Goal: Transaction & Acquisition: Purchase product/service

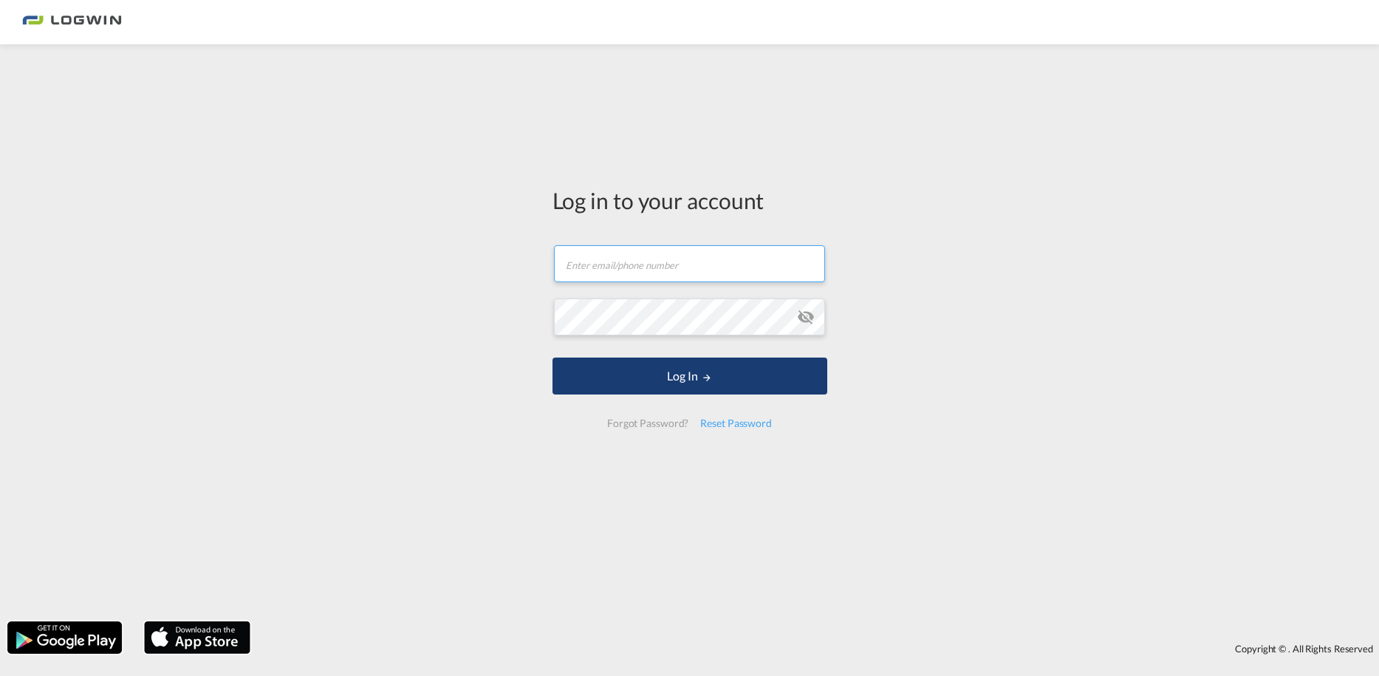
type input "[PERSON_NAME][EMAIL_ADDRESS][PERSON_NAME][DOMAIN_NAME]"
click at [601, 373] on button "Log In" at bounding box center [690, 376] width 275 height 37
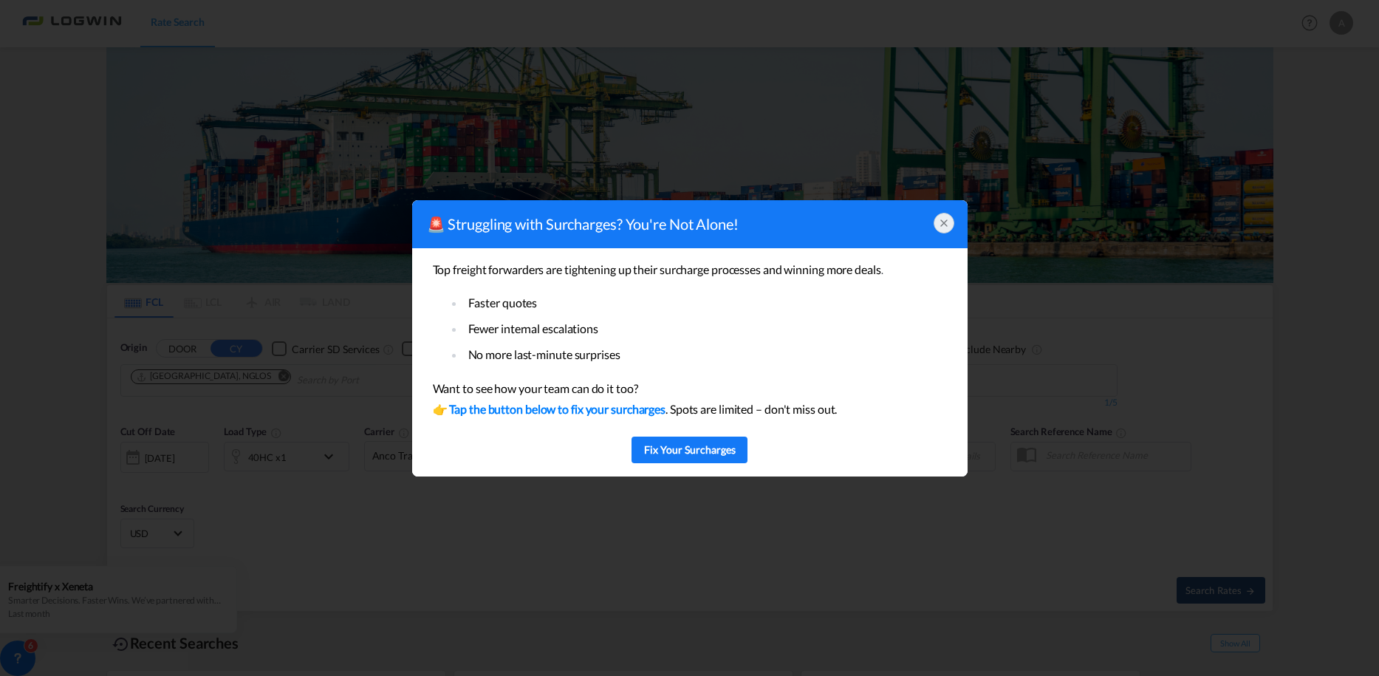
click at [947, 222] on icon at bounding box center [944, 223] width 12 height 12
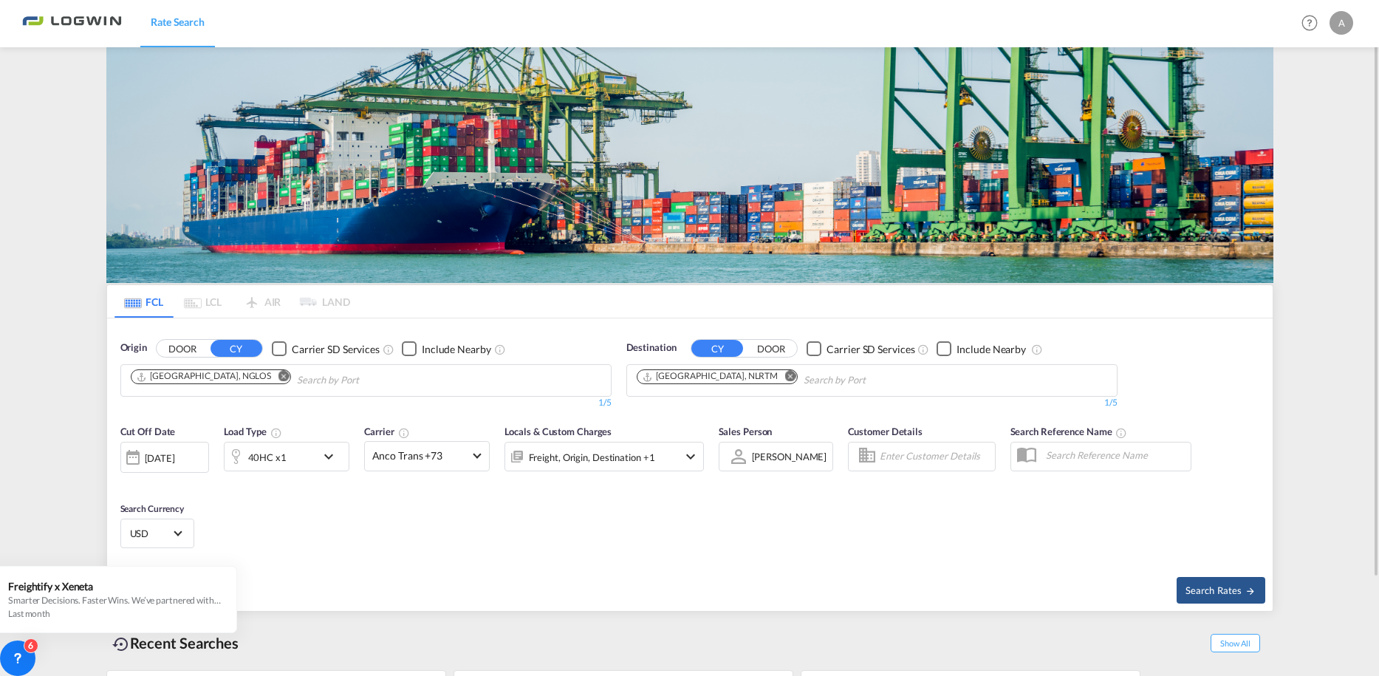
click at [248, 347] on button "CY" at bounding box center [237, 348] width 52 height 17
click at [278, 374] on md-icon "Remove" at bounding box center [283, 376] width 11 height 11
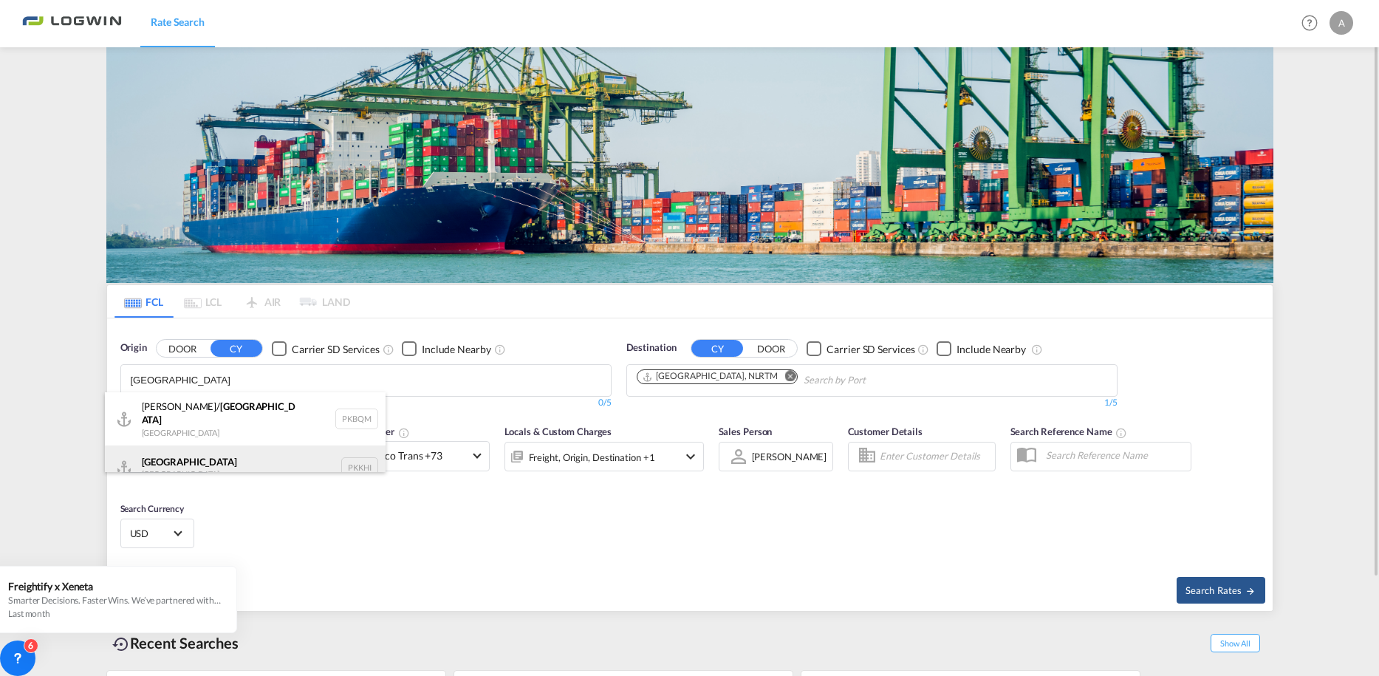
type input "[GEOGRAPHIC_DATA]"
click at [177, 451] on div "[GEOGRAPHIC_DATA] [GEOGRAPHIC_DATA] PKKHI" at bounding box center [245, 468] width 281 height 44
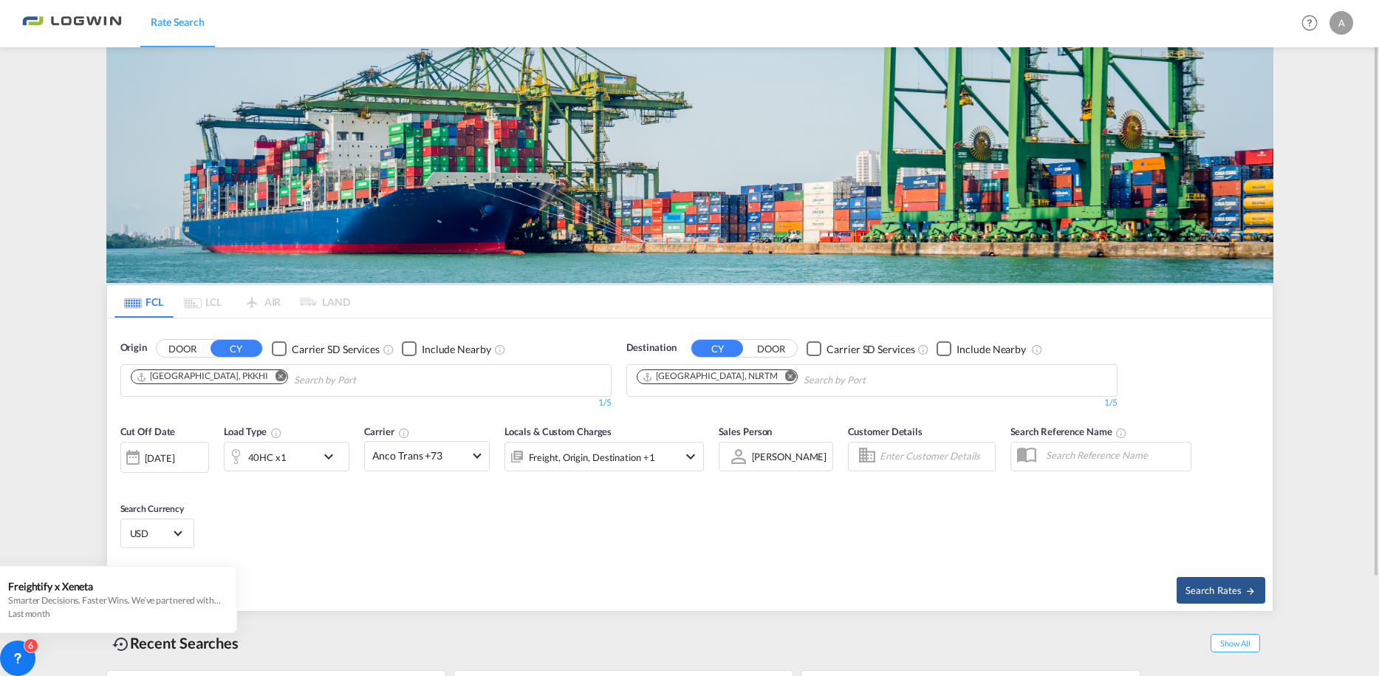
click at [328, 459] on md-icon "icon-chevron-down" at bounding box center [332, 457] width 25 height 18
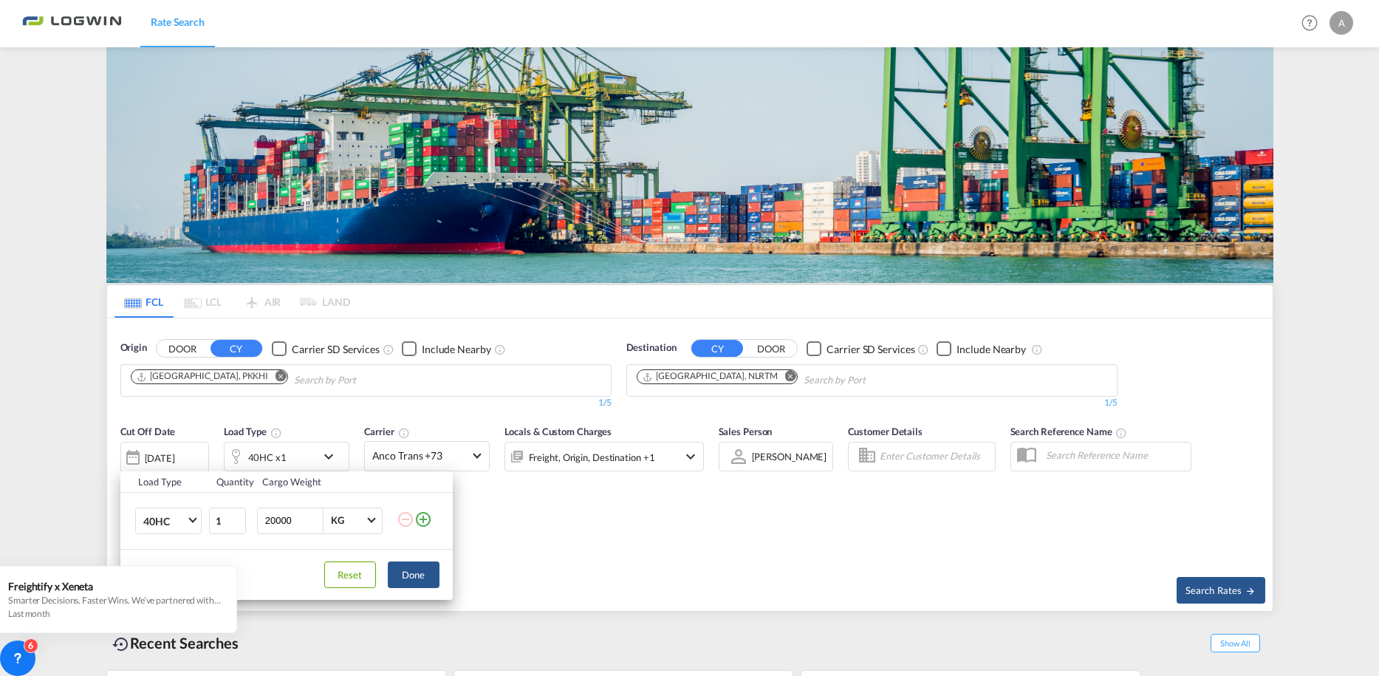
click at [425, 516] on md-icon "icon-plus-circle-outline" at bounding box center [423, 520] width 18 height 18
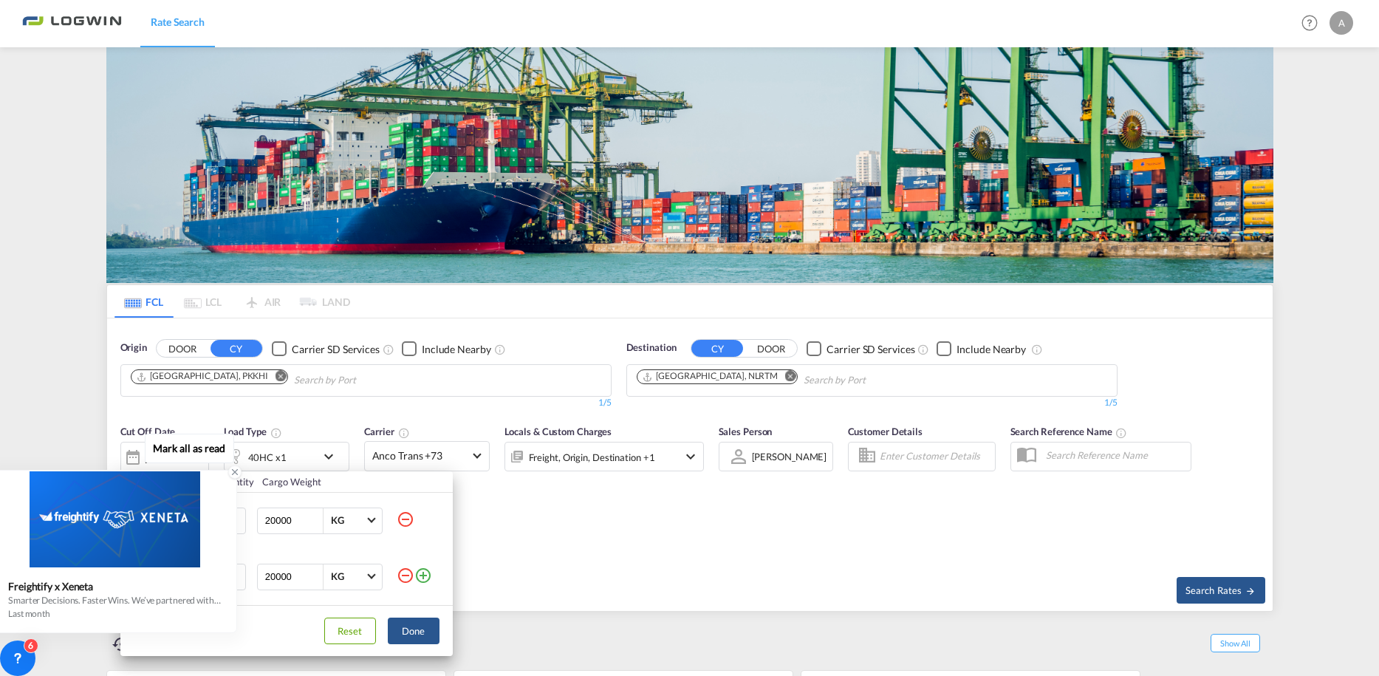
click at [235, 469] on icon at bounding box center [235, 472] width 10 height 10
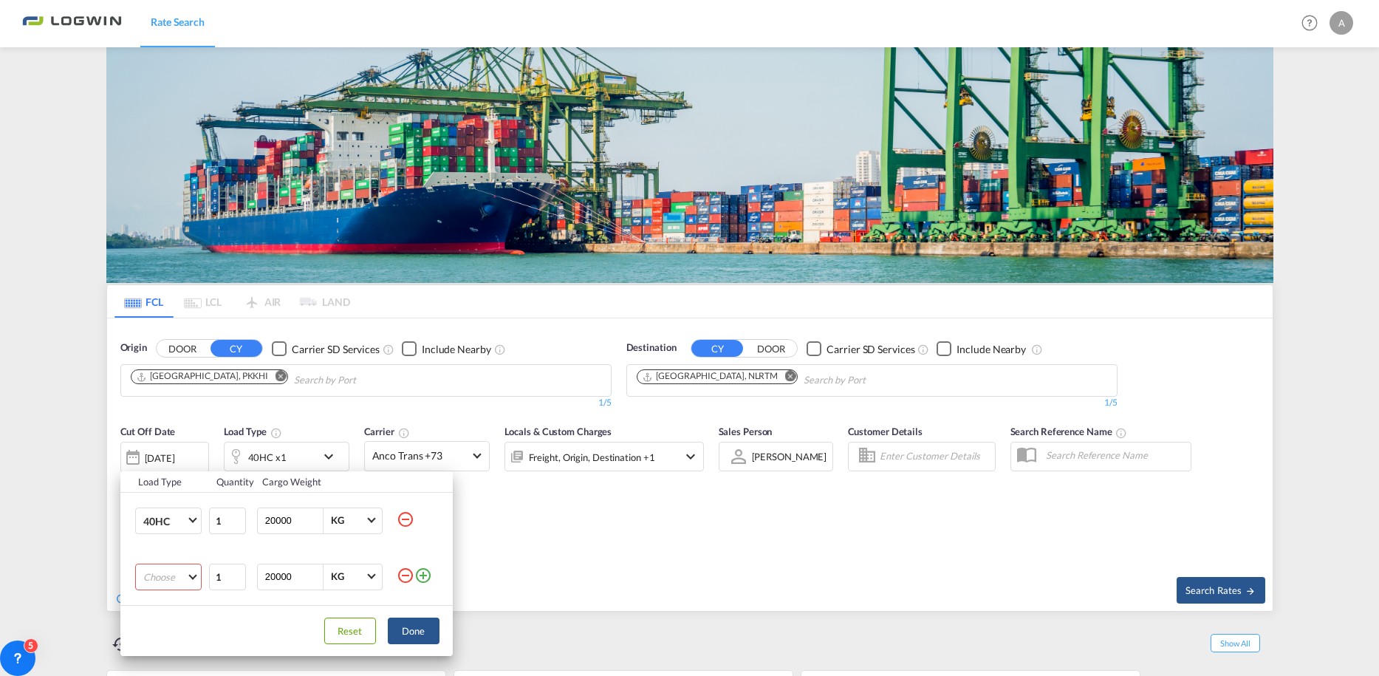
click at [192, 577] on md-select "Choose 20GP 40GP 40HC 45HC 20RE 40RE 40HR 20OT 40OT 20FR 40FR 40NR 20NR 45S 20T…" at bounding box center [168, 577] width 66 height 27
click at [165, 498] on div "20GP" at bounding box center [155, 497] width 25 height 13
click at [414, 632] on button "Done" at bounding box center [414, 631] width 52 height 27
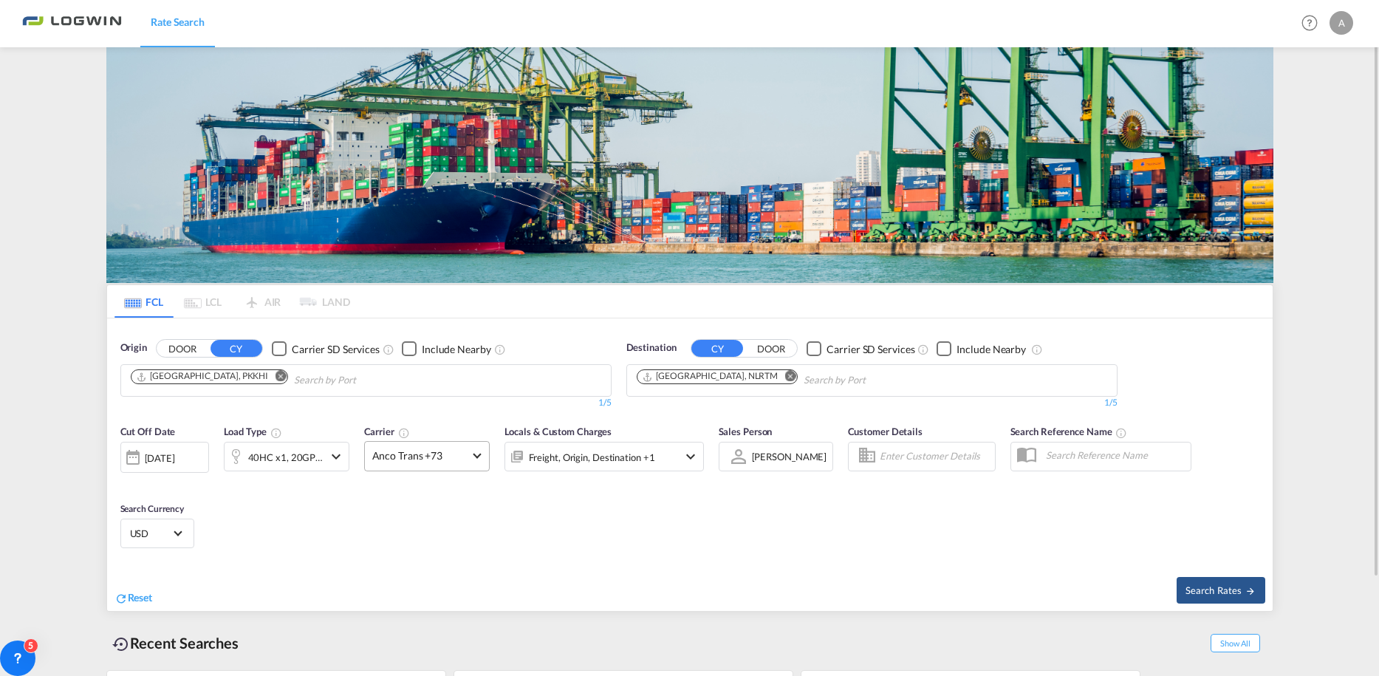
click at [477, 453] on span at bounding box center [477, 455] width 8 height 8
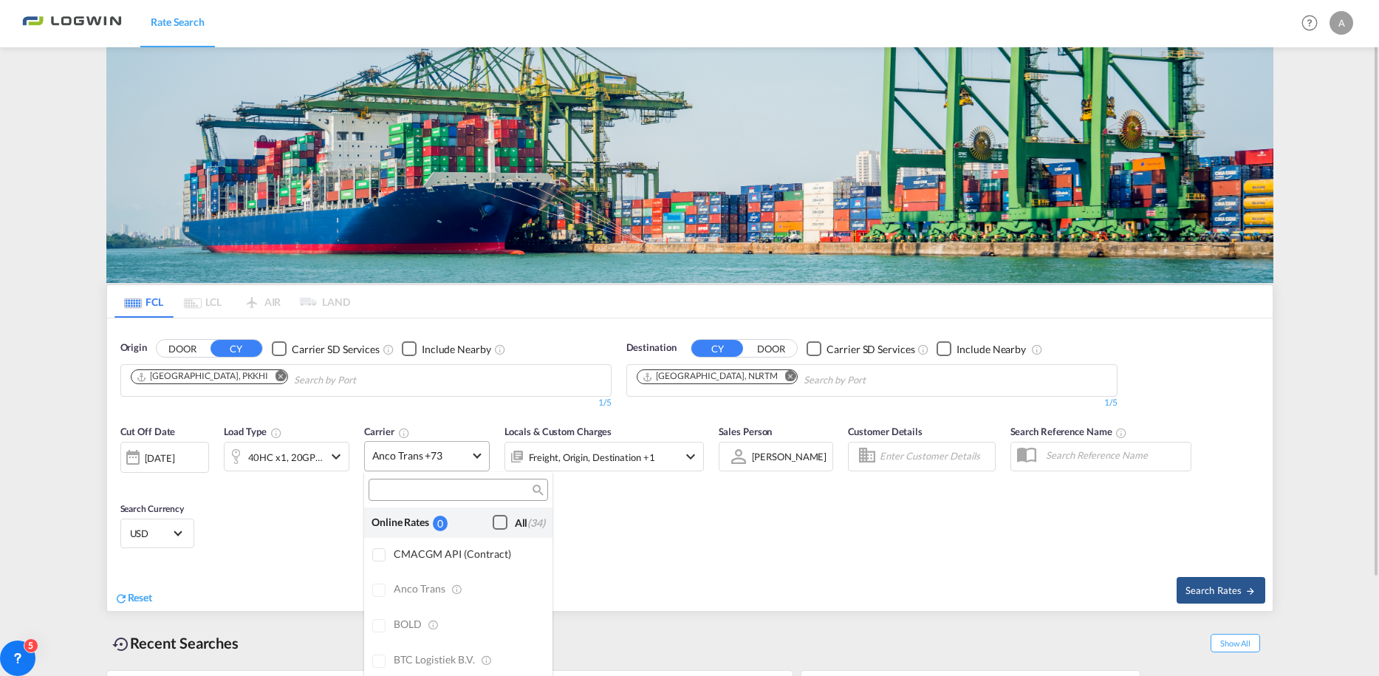
scroll to position [1187, 0]
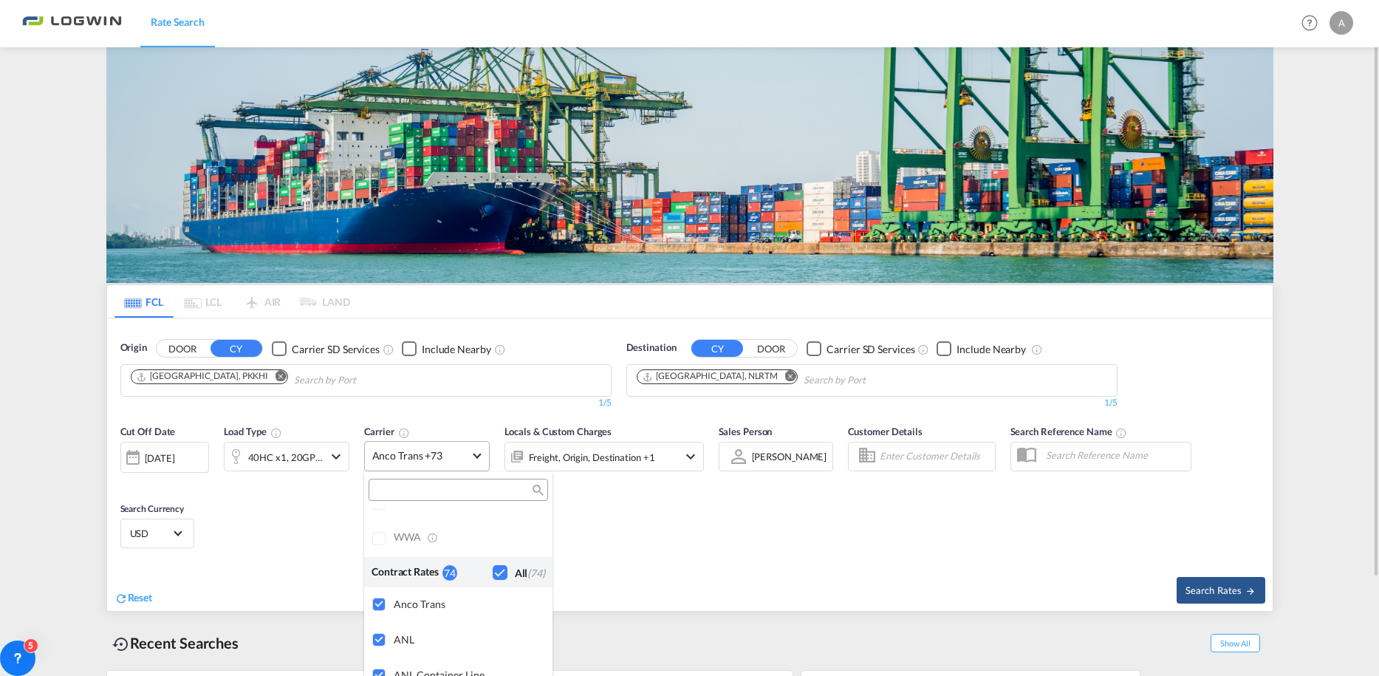
click at [477, 453] on md-backdrop at bounding box center [689, 338] width 1379 height 676
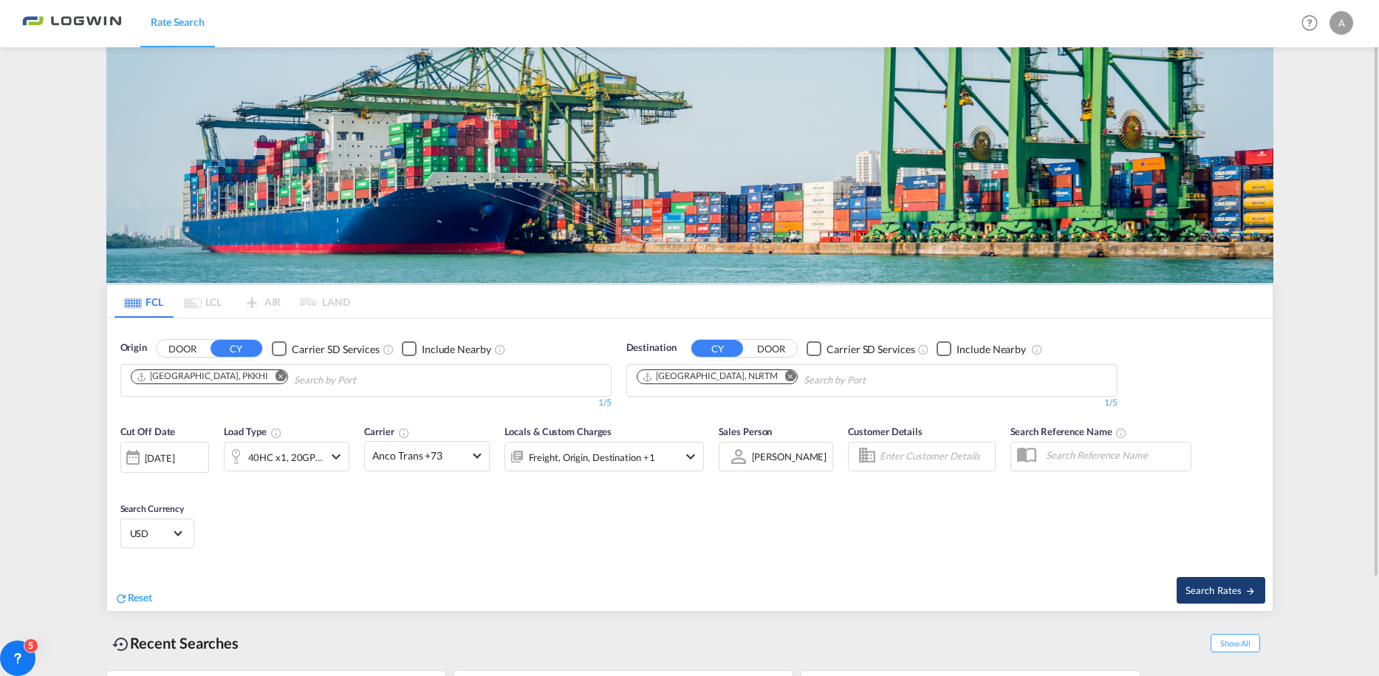
click at [1195, 587] on span "Search Rates" at bounding box center [1221, 590] width 71 height 12
type input "PKKHI to NLRTM / [DATE]"
